Goal: Contribute content: Contribute content

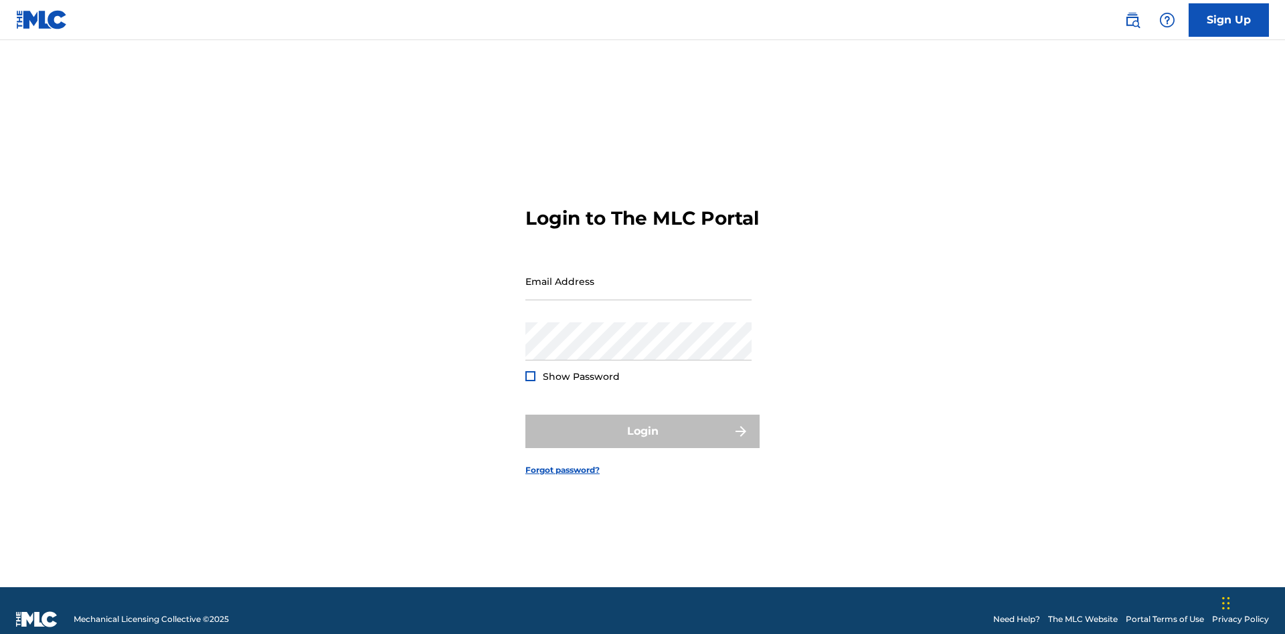
scroll to position [17, 0]
click at [638, 275] on input "Email Address" at bounding box center [638, 281] width 226 height 38
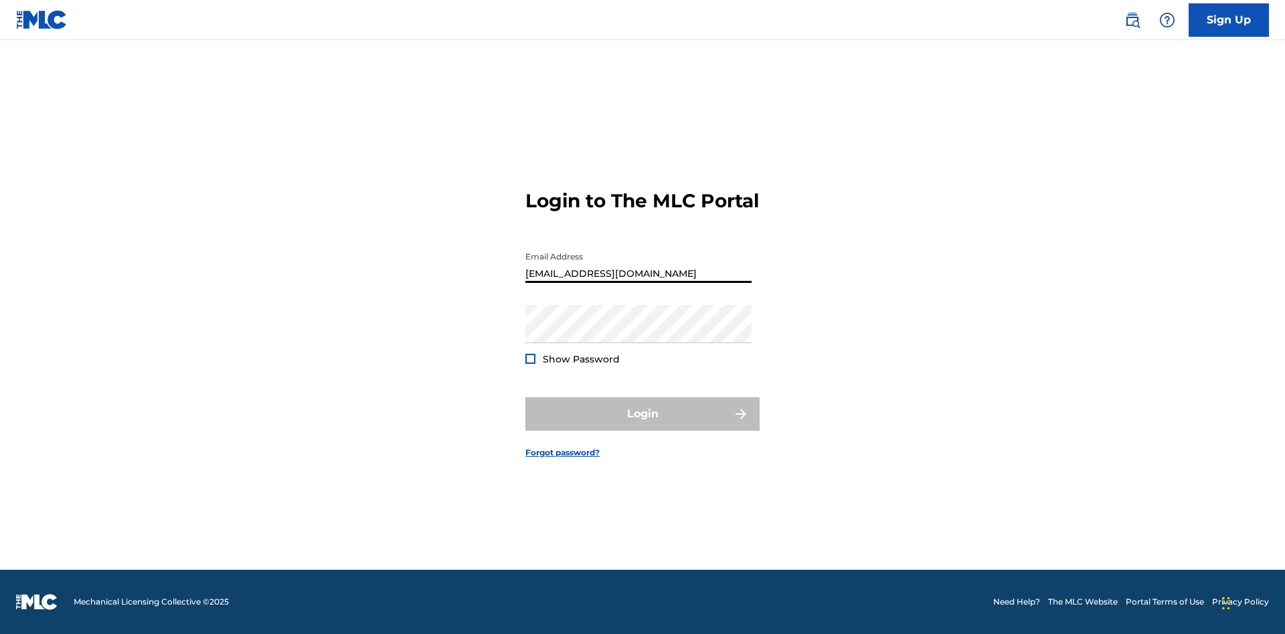
type input "Duke.McTesterson@gmail.com"
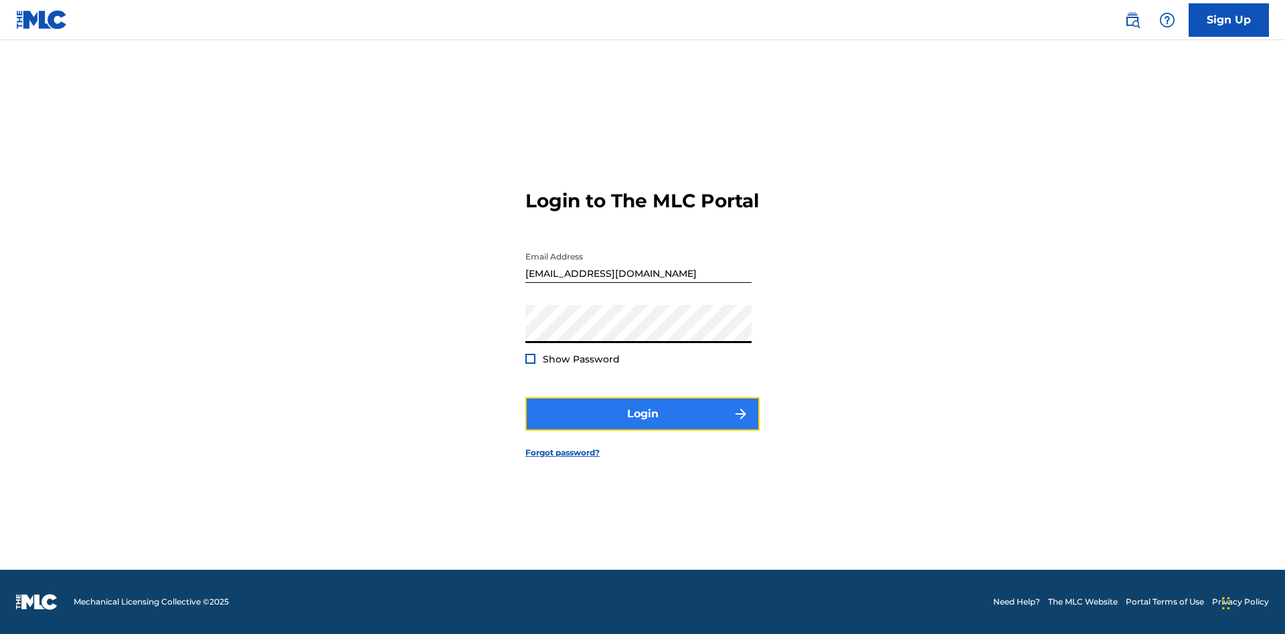
click at [642, 426] on button "Login" at bounding box center [642, 413] width 234 height 33
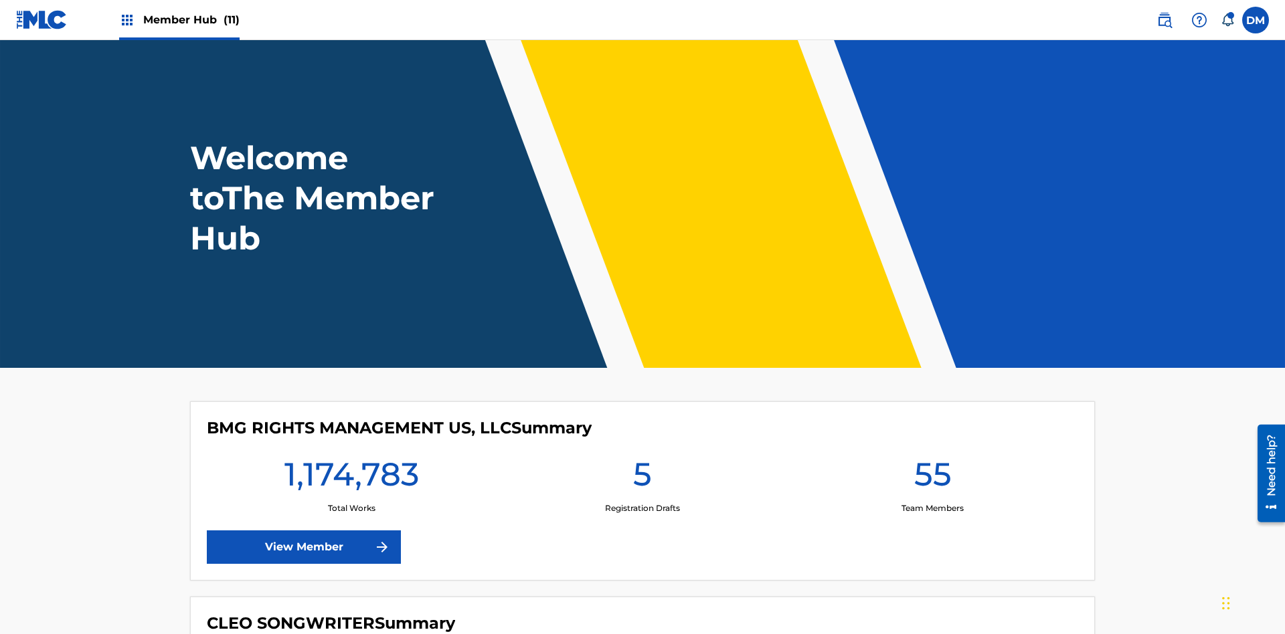
scroll to position [58, 0]
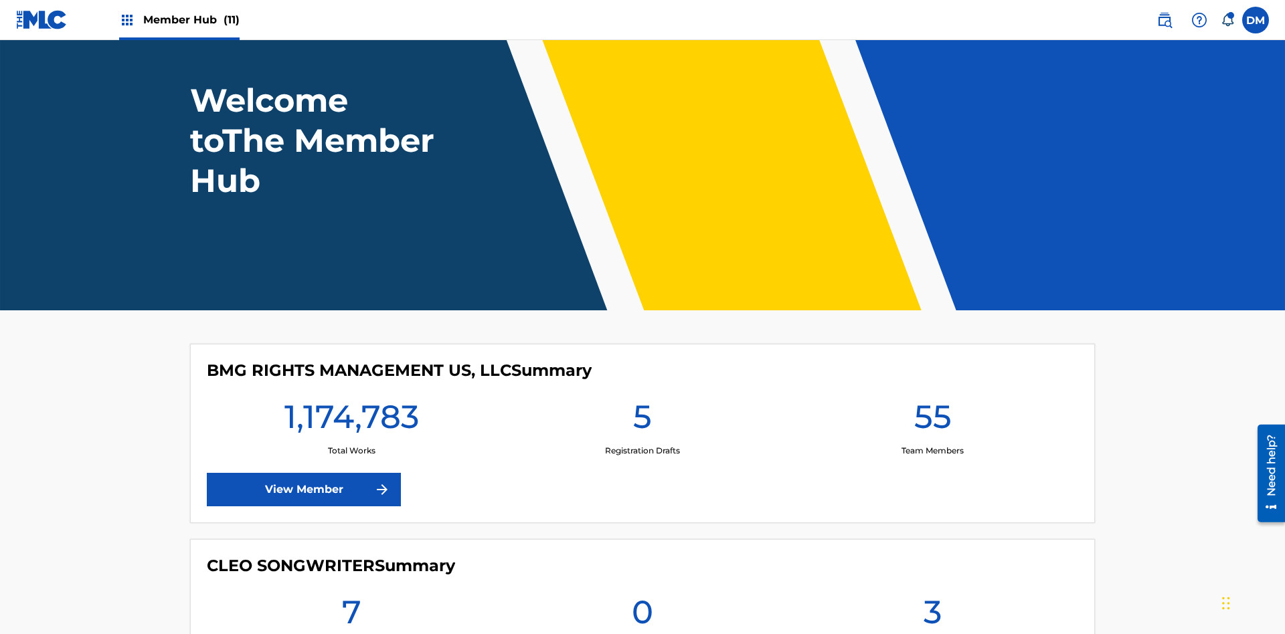
click at [191, 19] on span "Member Hub (11)" at bounding box center [191, 19] width 96 height 15
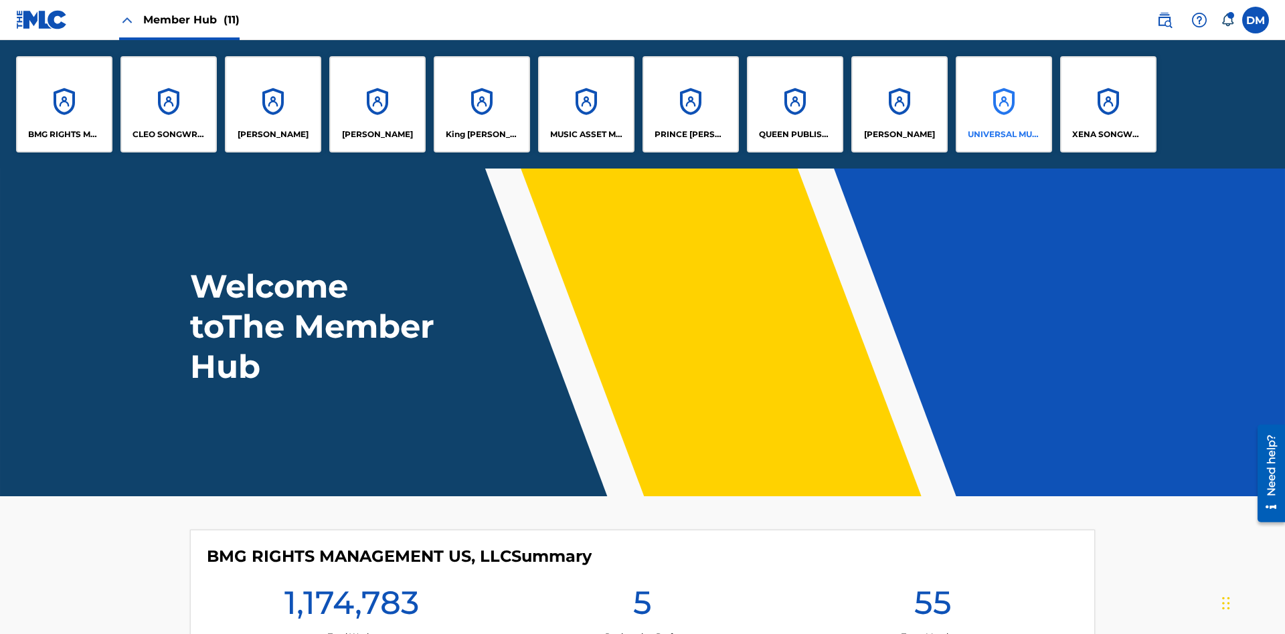
click at [1003, 134] on p "UNIVERSAL MUSIC PUB GROUP" at bounding box center [1004, 134] width 73 height 12
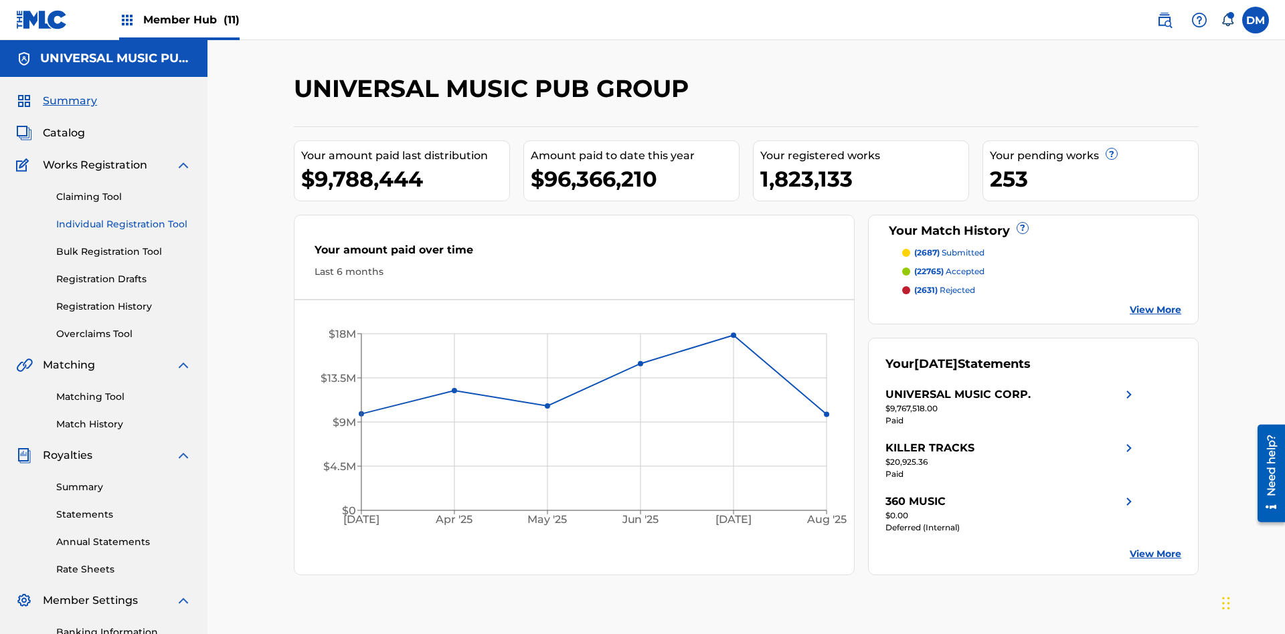
click at [124, 217] on link "Individual Registration Tool" at bounding box center [123, 224] width 135 height 14
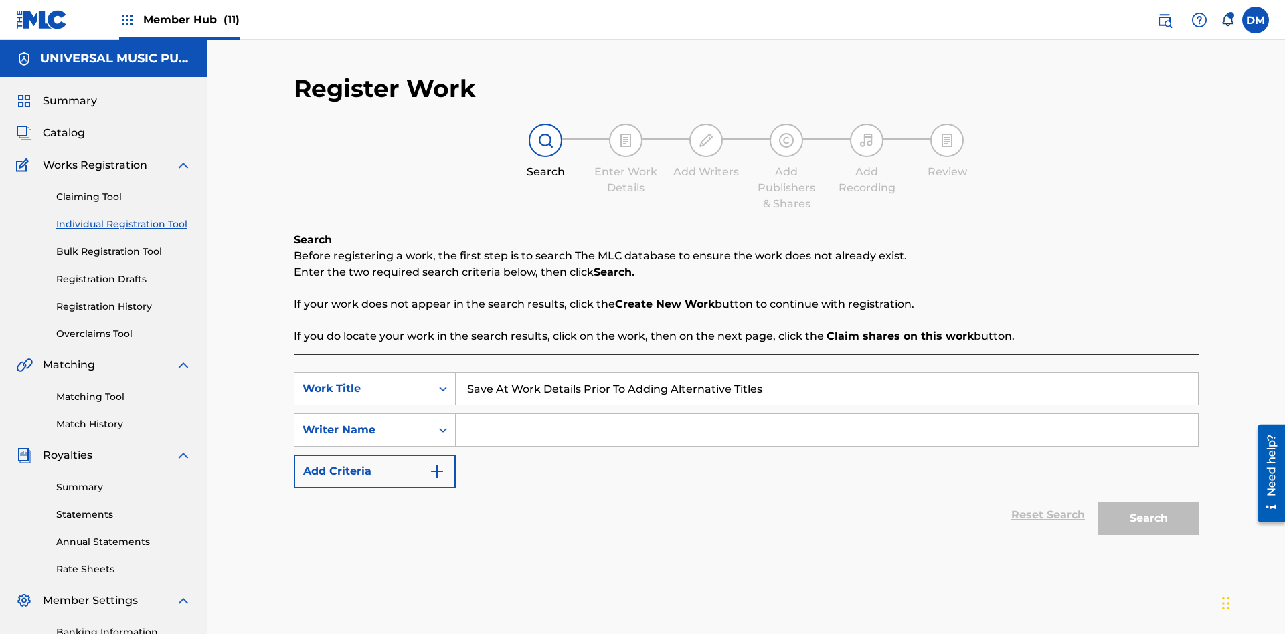
click at [826, 414] on input "Search Form" at bounding box center [827, 430] width 742 height 32
click at [1148, 502] on button "Search" at bounding box center [1148, 518] width 100 height 33
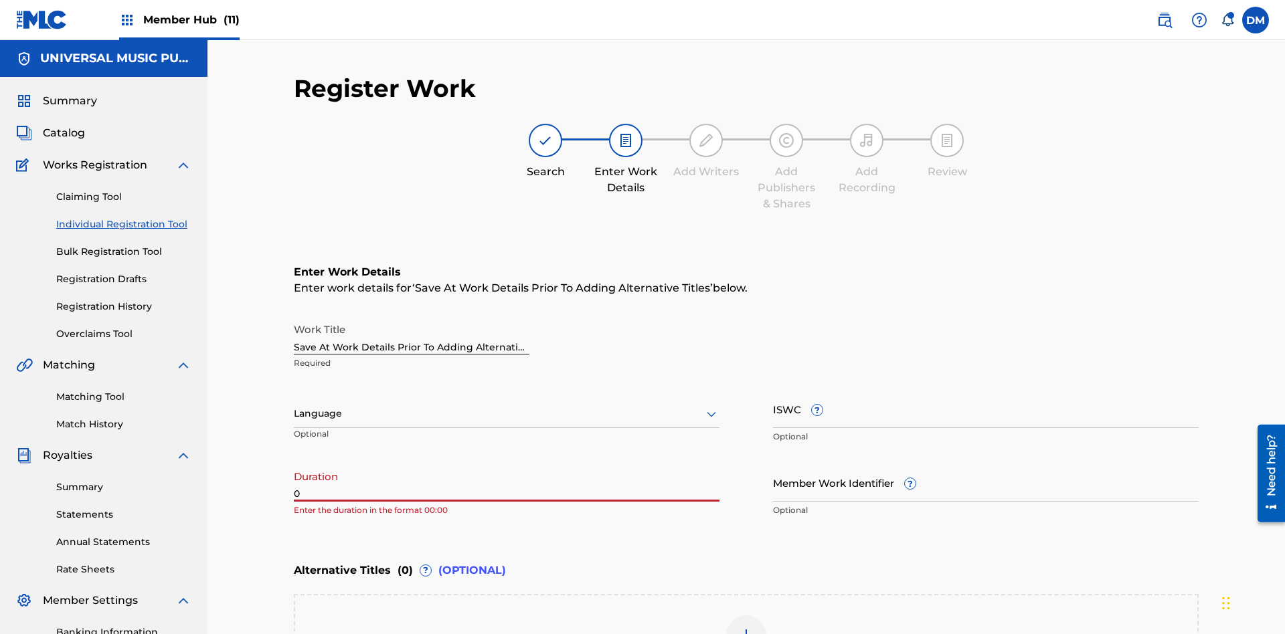
click at [507, 464] on input "0" at bounding box center [507, 483] width 426 height 38
click at [711, 406] on icon at bounding box center [711, 414] width 16 height 16
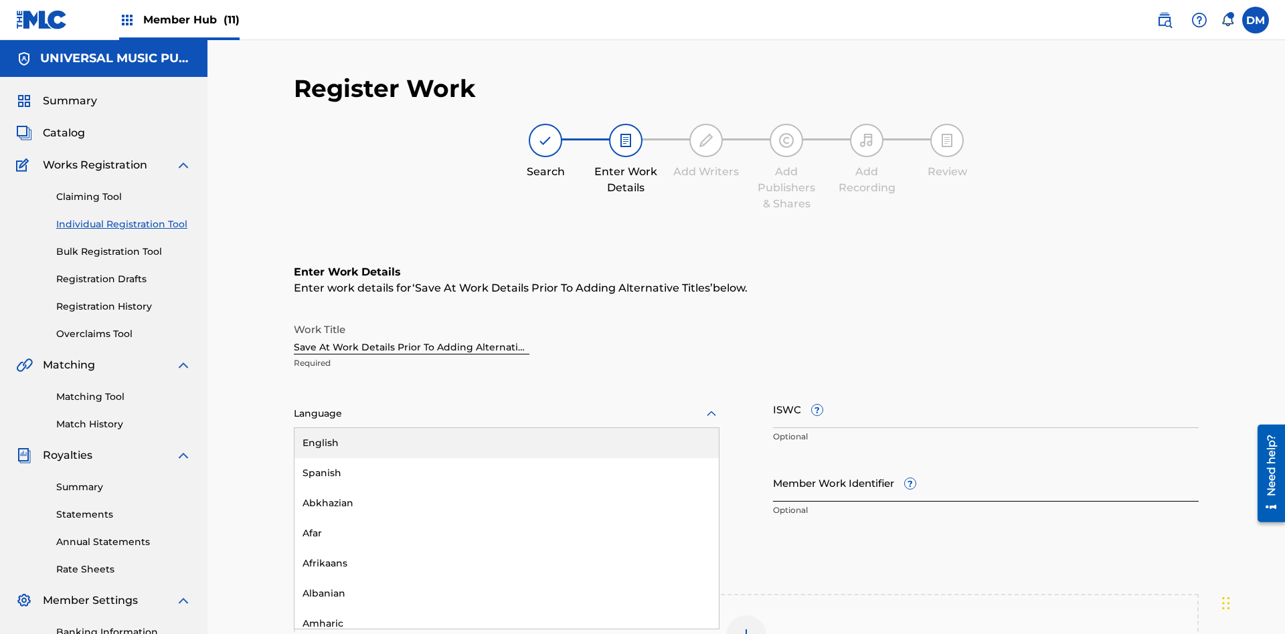
click at [507, 519] on div "Afar" at bounding box center [506, 534] width 424 height 30
click at [986, 464] on input "Member Work Identifier ?" at bounding box center [986, 483] width 426 height 38
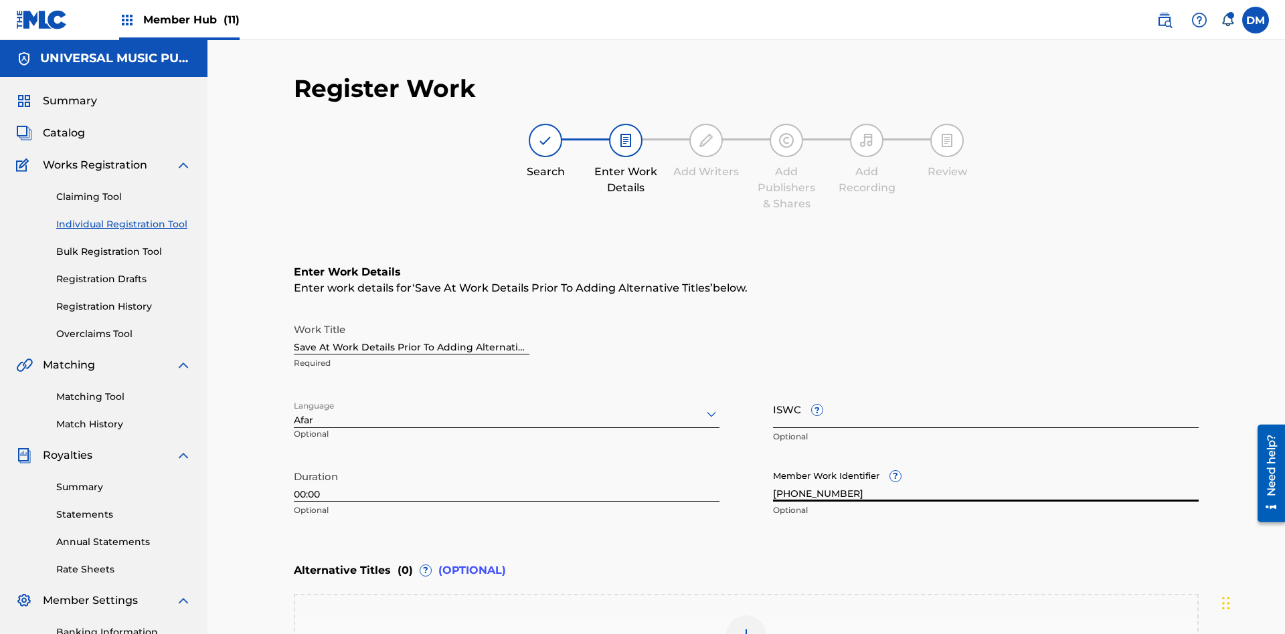
click at [986, 390] on input "ISWC ?" at bounding box center [986, 409] width 426 height 38
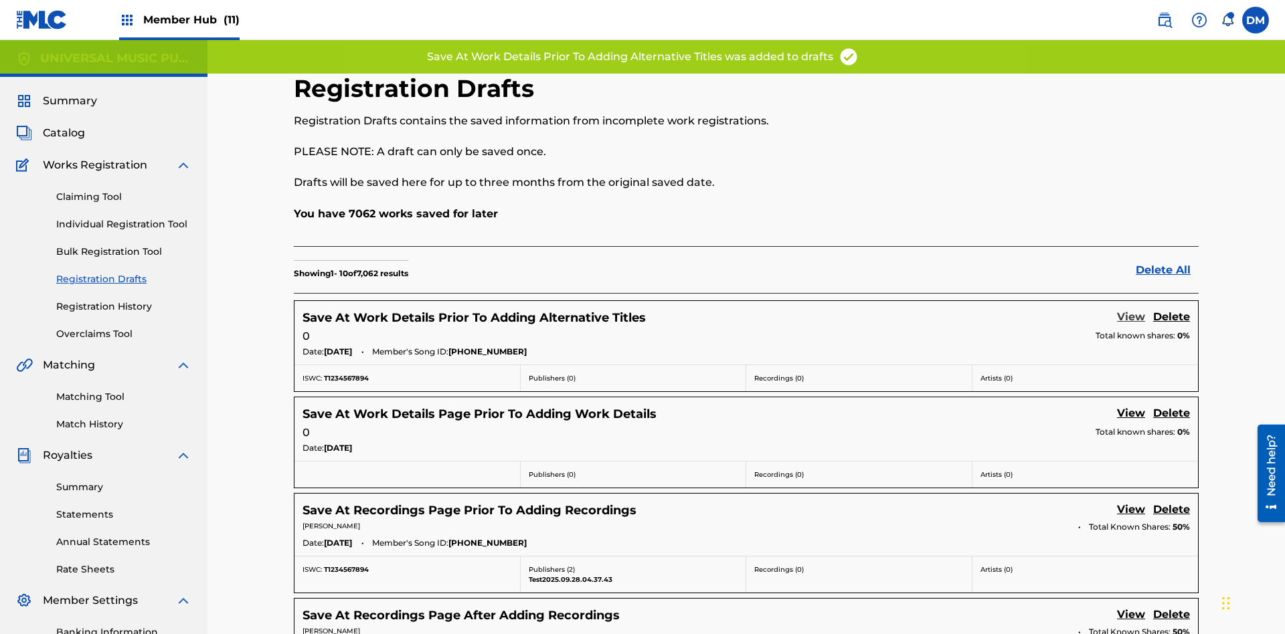
click at [1131, 309] on link "View" at bounding box center [1131, 318] width 28 height 18
